Goal: Contribute content

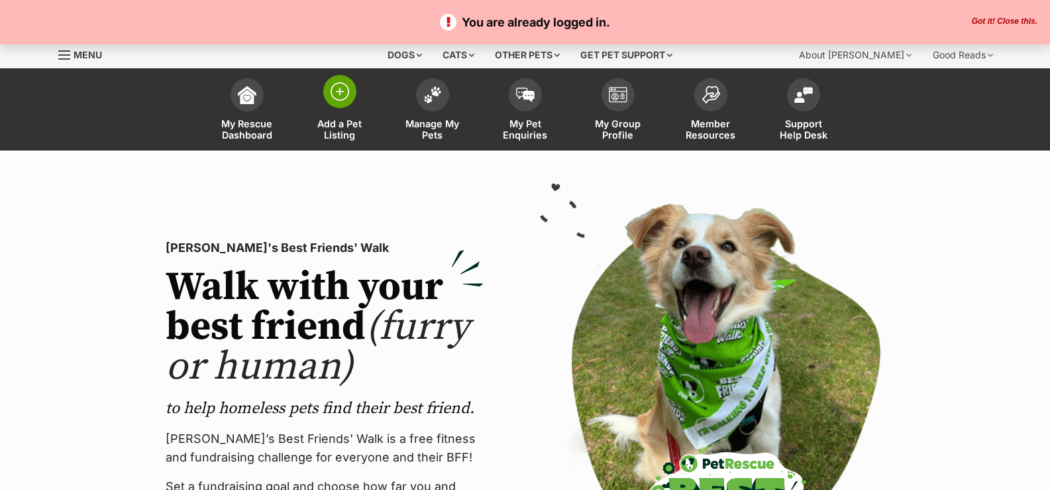
click at [350, 99] on span at bounding box center [339, 91] width 33 height 33
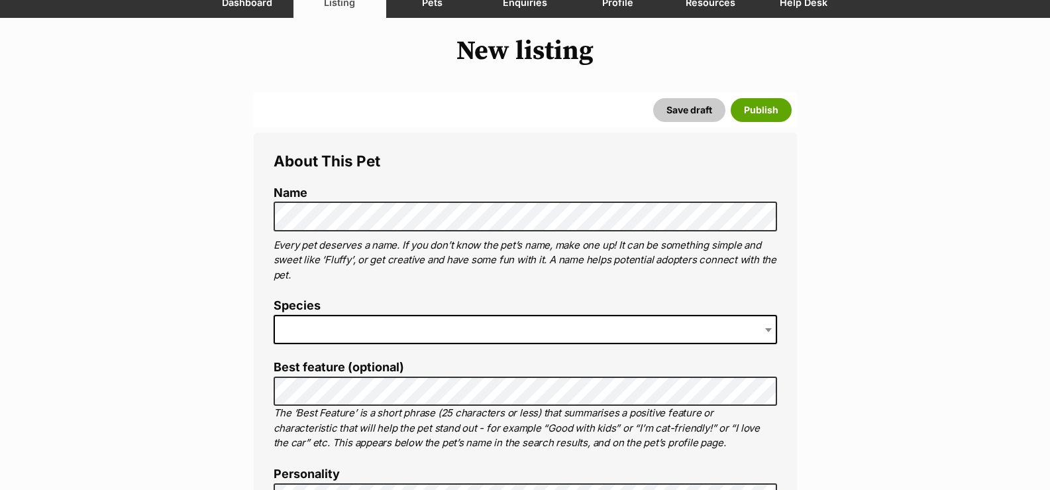
click at [347, 326] on span at bounding box center [526, 329] width 504 height 29
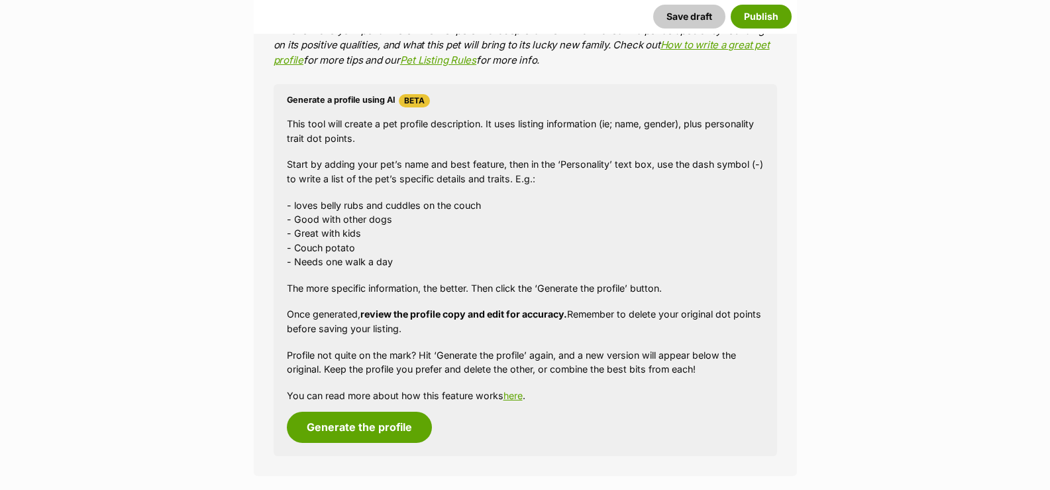
scroll to position [994, 0]
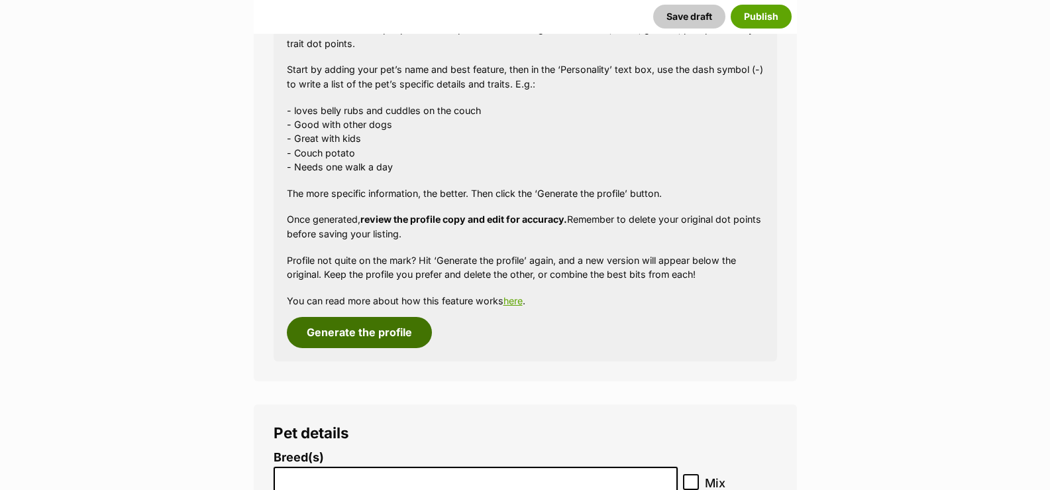
click at [343, 324] on button "Generate the profile" at bounding box center [359, 332] width 145 height 30
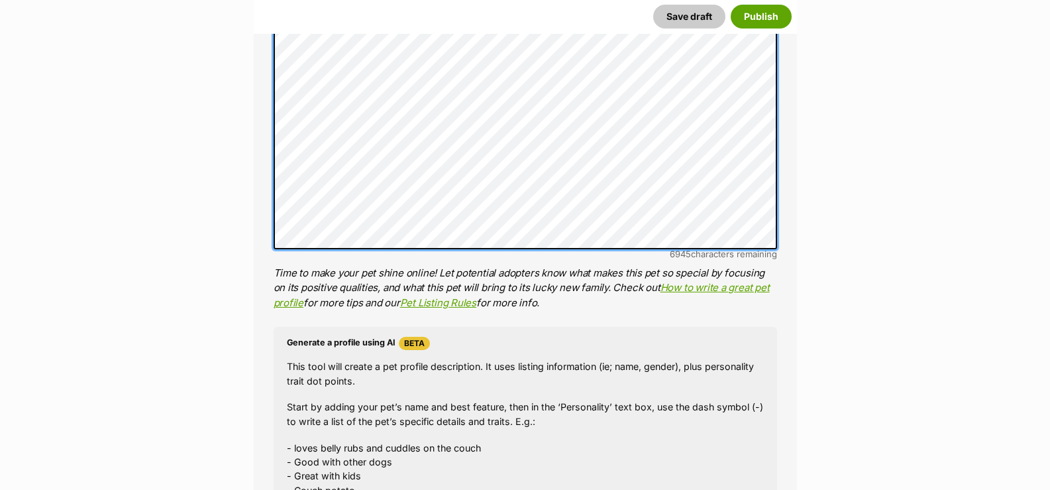
scroll to position [458, 0]
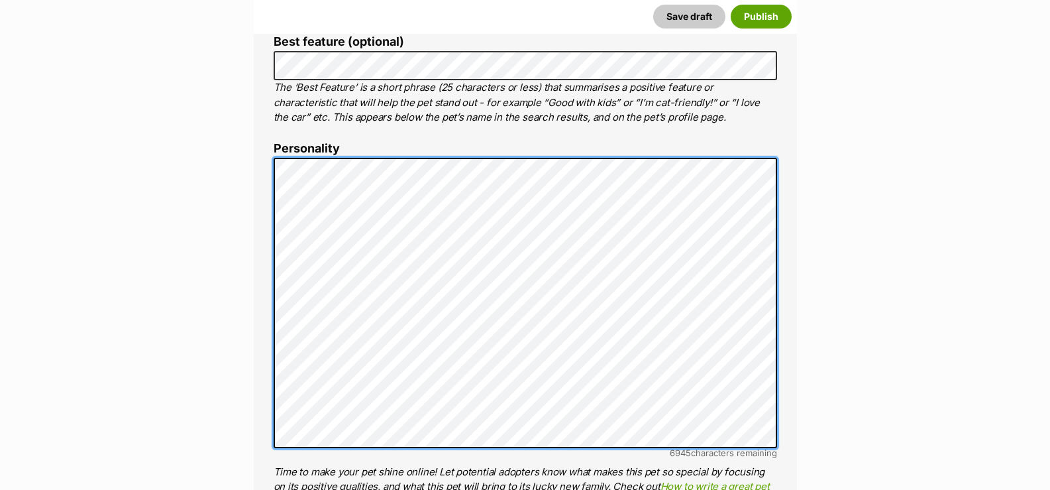
click at [784, 410] on div "About This Pet Name Henlo there, it looks like you might be using the pet name …" at bounding box center [525, 362] width 543 height 1110
